Goal: Information Seeking & Learning: Understand process/instructions

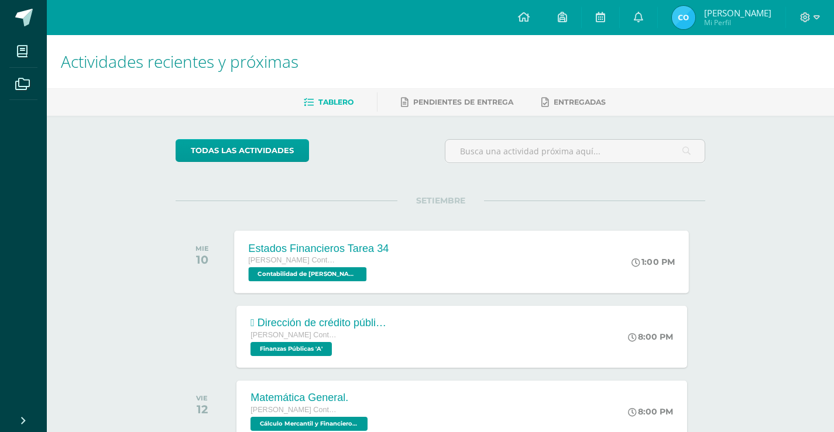
scroll to position [117, 0]
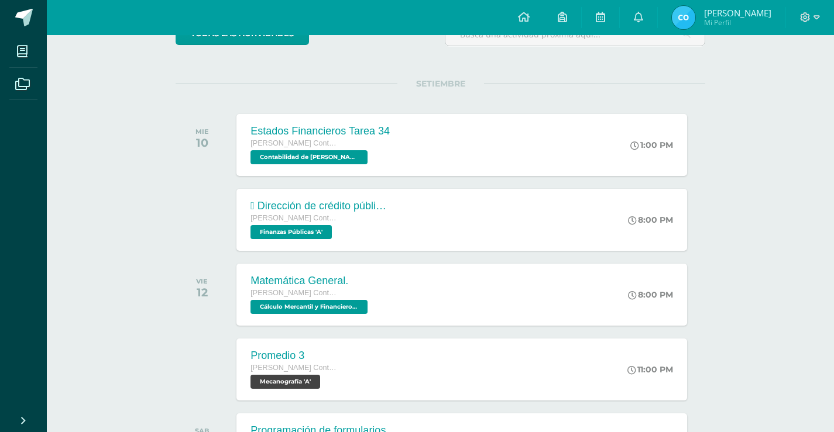
click at [799, 18] on div at bounding box center [810, 17] width 48 height 35
click at [808, 21] on icon at bounding box center [805, 17] width 11 height 11
click at [785, 80] on span "Cerrar sesión" at bounding box center [780, 79] width 53 height 11
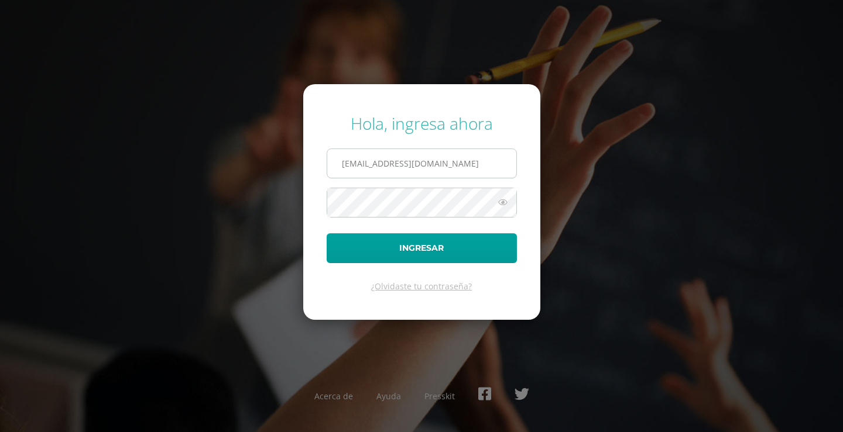
click at [427, 169] on input "380@laestrella.edu.gt" at bounding box center [421, 163] width 189 height 29
type input "254@laestrella.edu.gt"
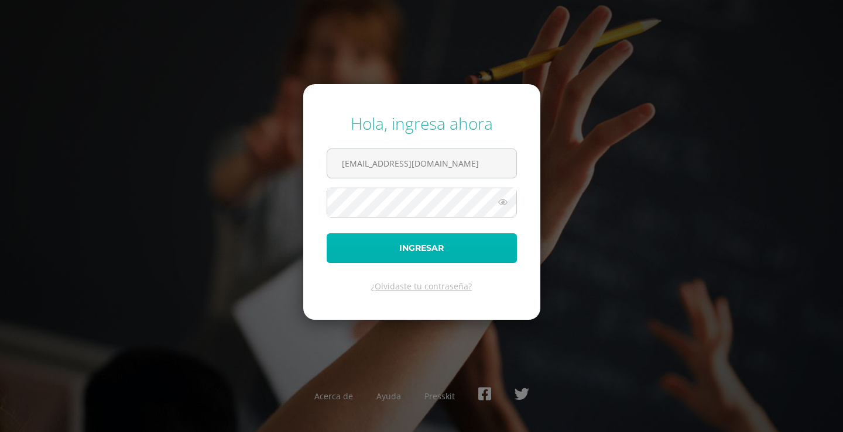
click at [426, 248] on button "Ingresar" at bounding box center [422, 248] width 190 height 30
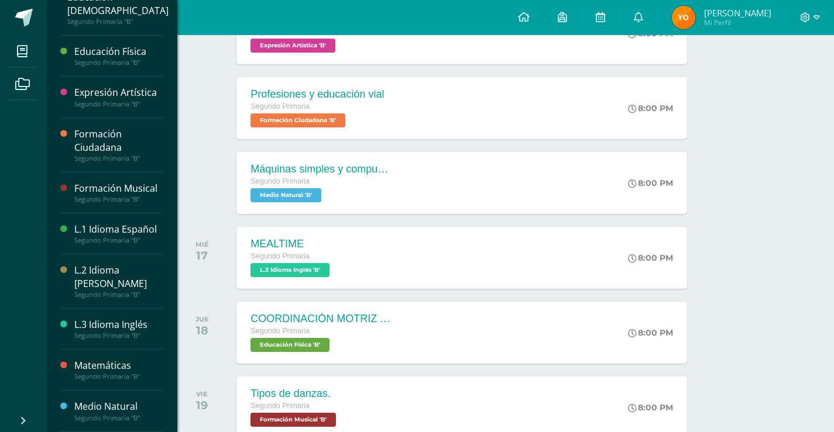
scroll to position [234, 0]
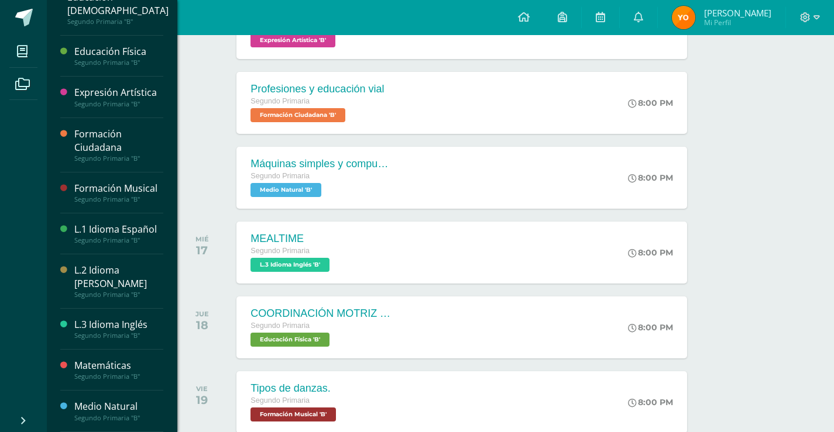
click at [121, 401] on div "Medio Natural" at bounding box center [118, 406] width 89 height 13
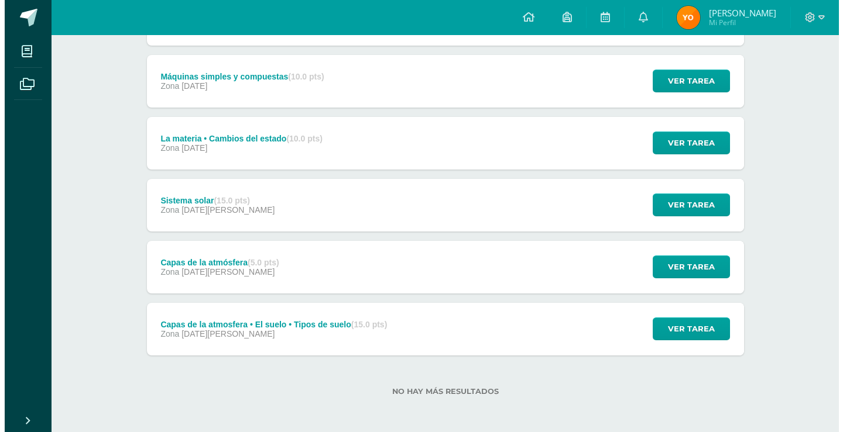
scroll to position [203, 0]
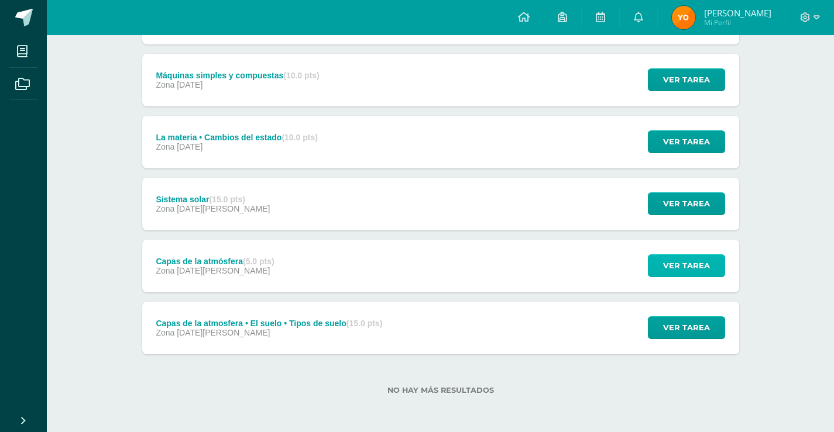
click at [682, 265] on span "Ver tarea" at bounding box center [686, 266] width 47 height 22
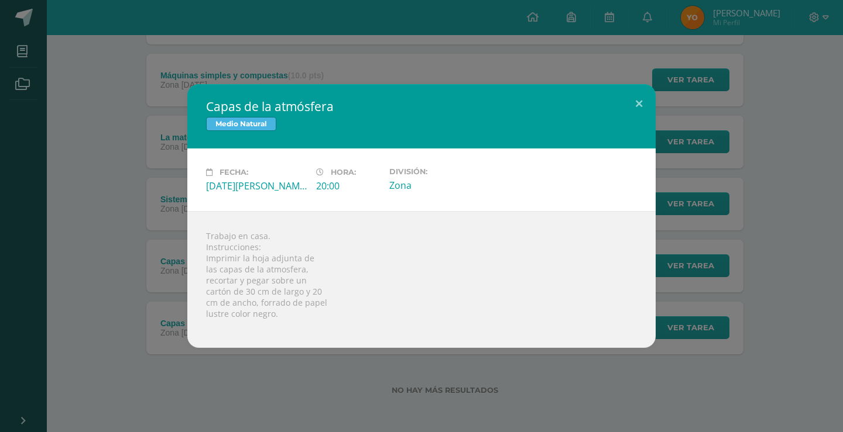
click at [721, 224] on div "Capas de la atmósfera Medio Natural Fecha: Miércoles 06 de Agosto Hora: 20:00 D…" at bounding box center [421, 216] width 833 height 264
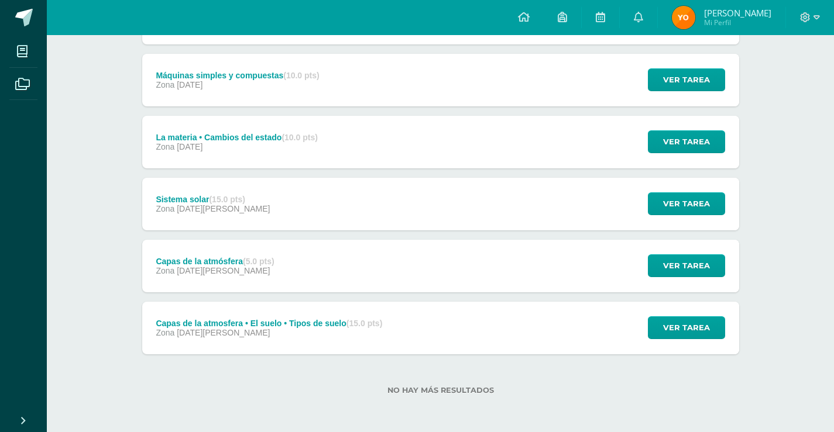
click at [676, 162] on div "Ver tarea" at bounding box center [684, 142] width 109 height 53
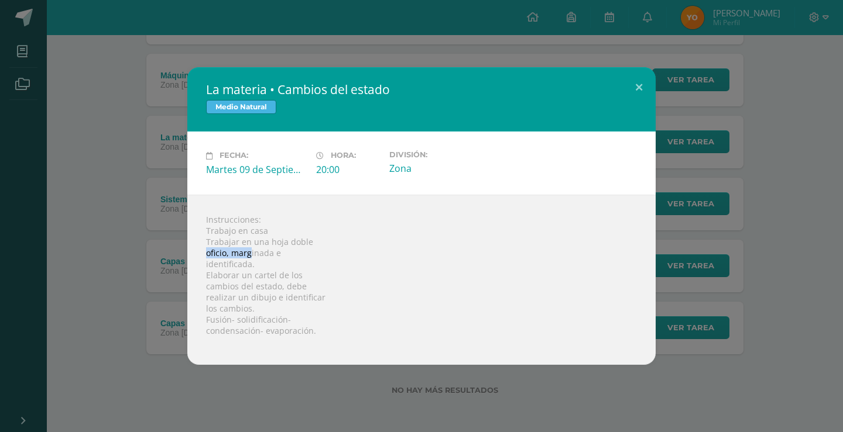
drag, startPoint x: 211, startPoint y: 250, endPoint x: 249, endPoint y: 254, distance: 37.7
click at [249, 254] on div "Instrucciones: Trabajo en casa Trabajar en una hoja doble oficio, marginada e i…" at bounding box center [421, 280] width 468 height 170
click at [248, 255] on div "Instrucciones: Trabajo en casa Trabajar en una hoja doble oficio, marginada e i…" at bounding box center [421, 280] width 468 height 170
drag, startPoint x: 232, startPoint y: 268, endPoint x: 270, endPoint y: 271, distance: 38.7
click at [270, 271] on div "Instrucciones: Trabajo en casa Trabajar en una hoja doble oficio, marginada e i…" at bounding box center [421, 280] width 468 height 170
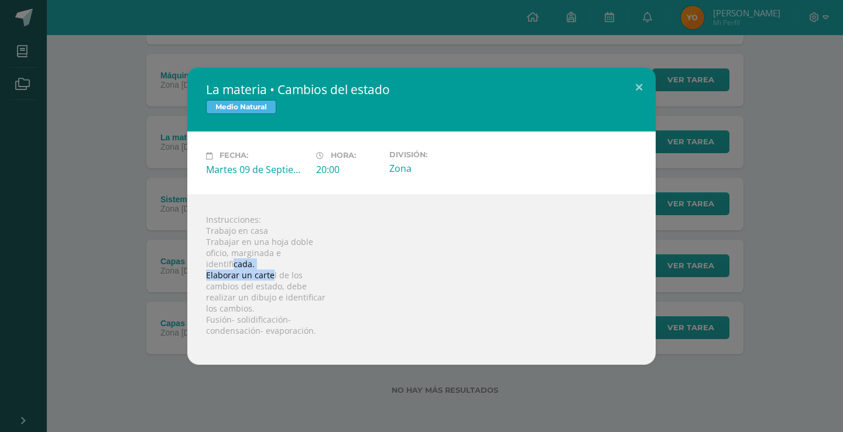
drag, startPoint x: 270, startPoint y: 271, endPoint x: 287, endPoint y: 271, distance: 16.4
click at [271, 271] on div "Instrucciones: Trabajo en casa Trabajar en una hoja doble oficio, marginada e i…" at bounding box center [421, 280] width 468 height 170
drag, startPoint x: 309, startPoint y: 271, endPoint x: 316, endPoint y: 269, distance: 7.2
click at [314, 270] on div "Instrucciones: Trabajo en casa Trabajar en una hoja doble oficio, marginada e i…" at bounding box center [421, 280] width 468 height 170
click at [318, 269] on div "Instrucciones: Trabajo en casa Trabajar en una hoja doble oficio, marginada e i…" at bounding box center [421, 280] width 468 height 170
